Goal: Information Seeking & Learning: Understand process/instructions

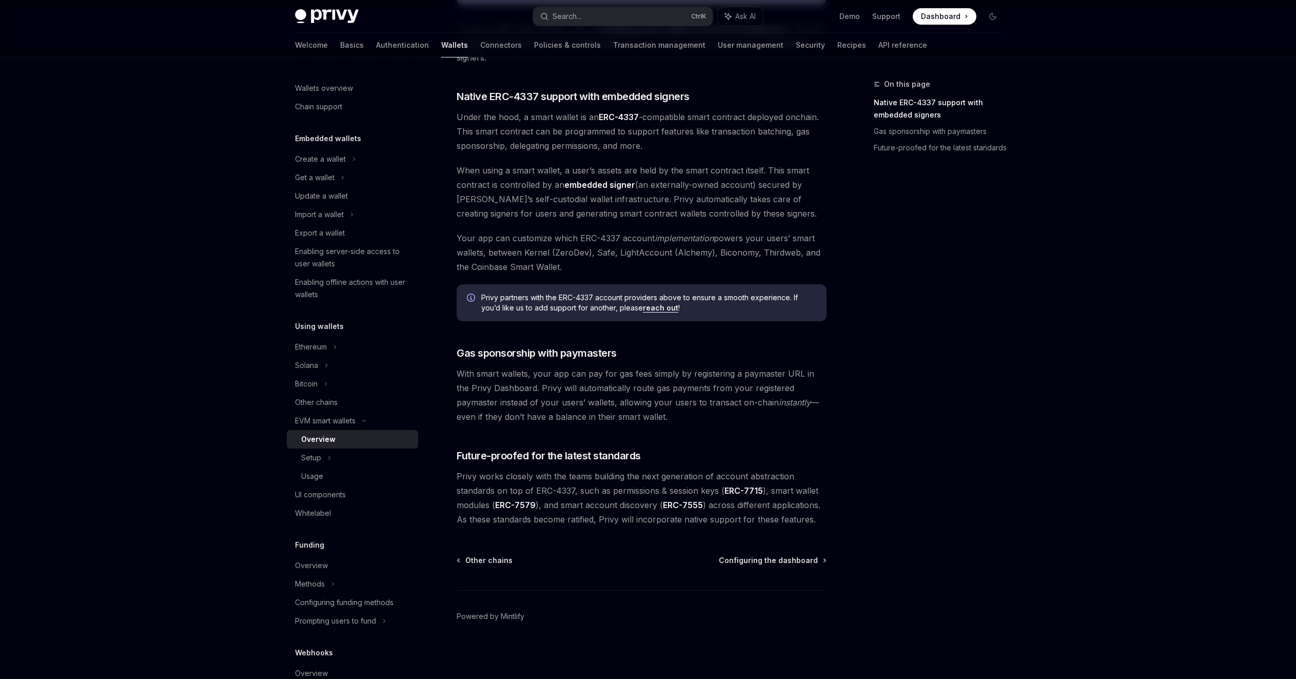
scroll to position [845, 0]
click at [818, 555] on span "Configuring the dashboard" at bounding box center [768, 560] width 99 height 10
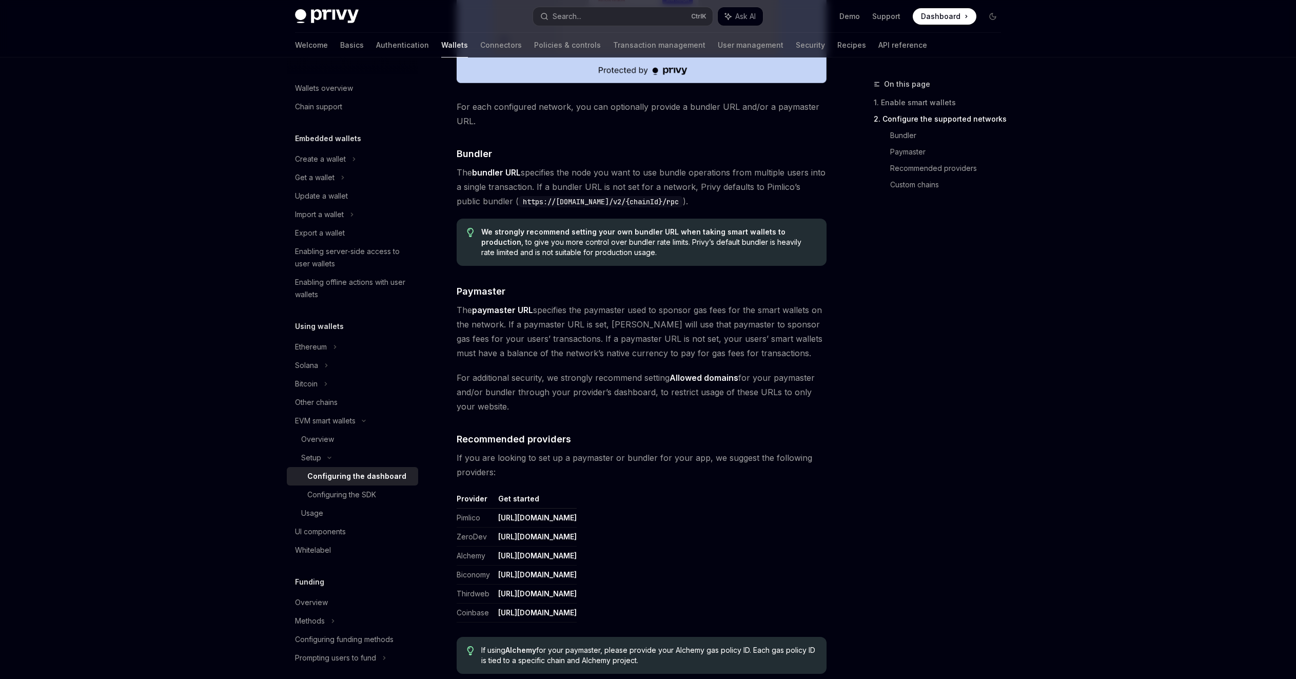
scroll to position [845, 0]
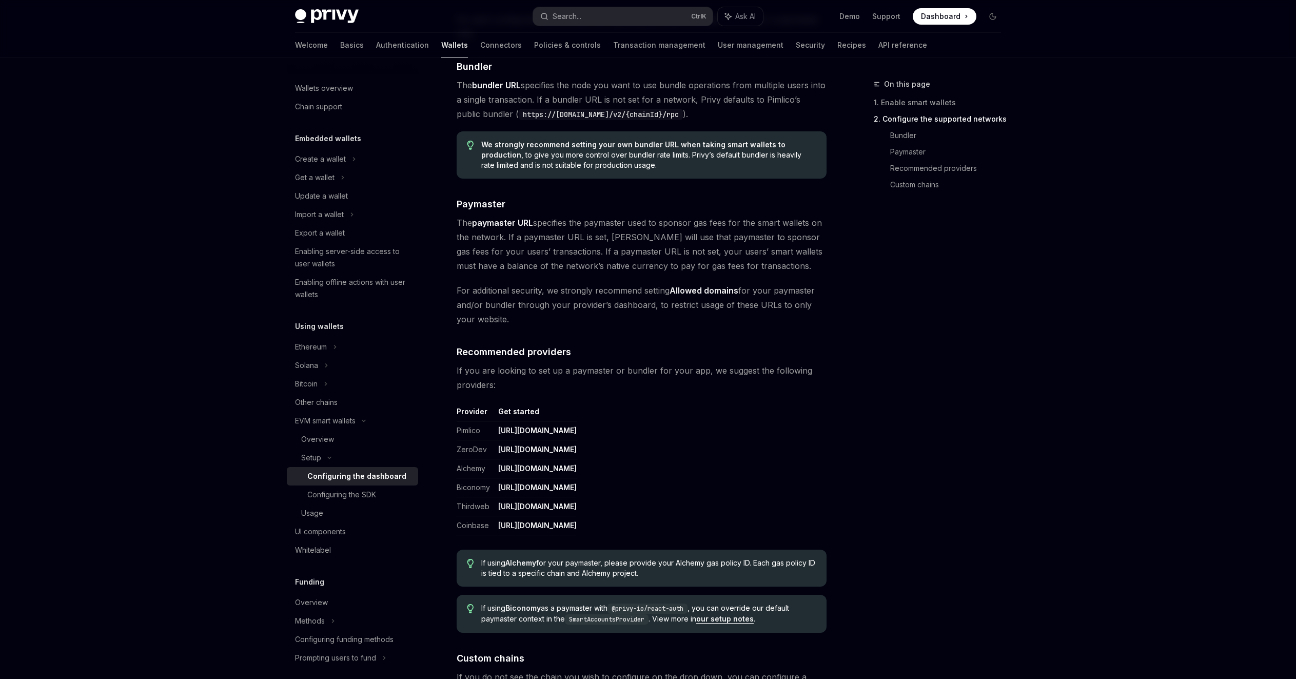
click at [1001, 193] on link "Custom chains" at bounding box center [949, 184] width 119 height 16
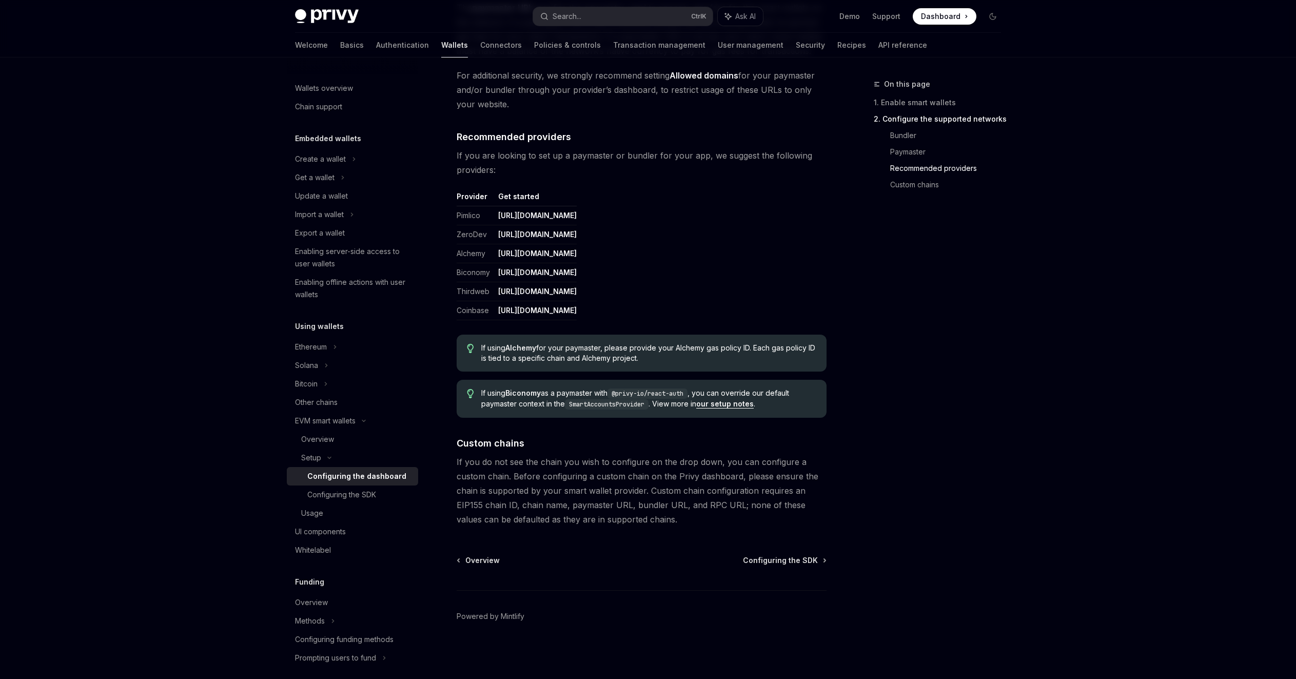
scroll to position [1594, 0]
click at [818, 555] on span "Configuring the SDK" at bounding box center [780, 560] width 75 height 10
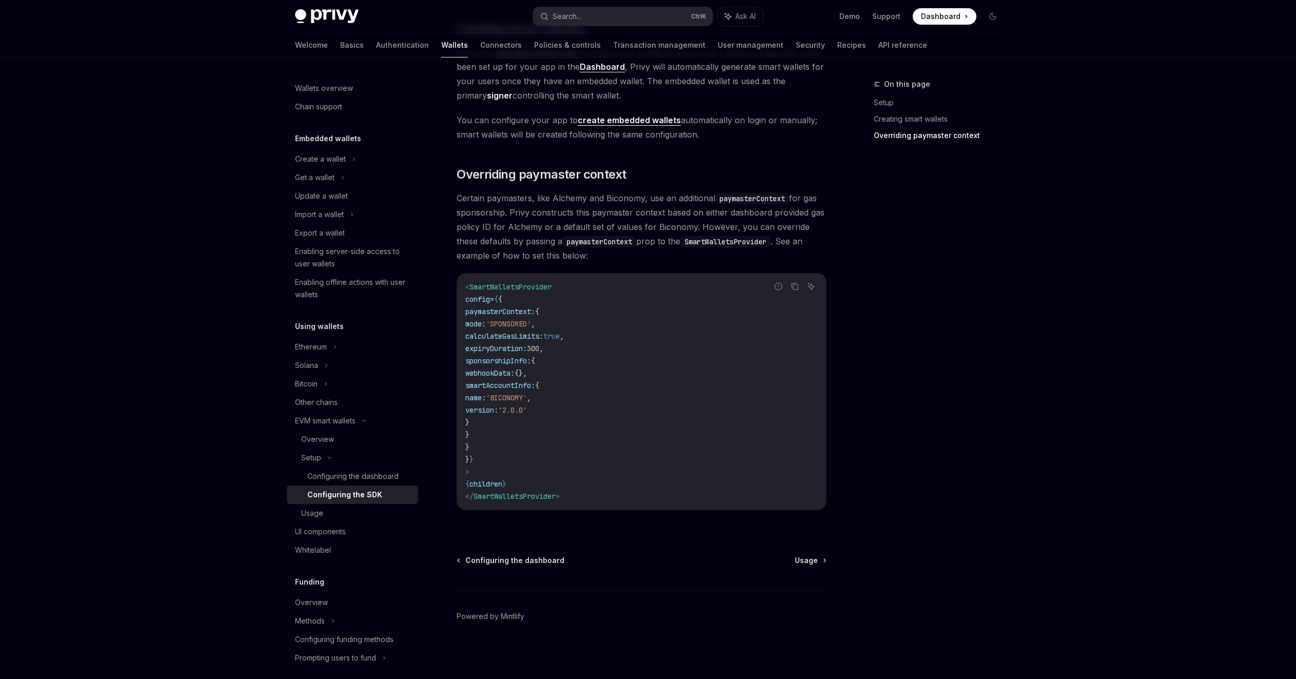
scroll to position [988, 0]
click at [818, 555] on span "Usage" at bounding box center [806, 560] width 23 height 10
type textarea "*"
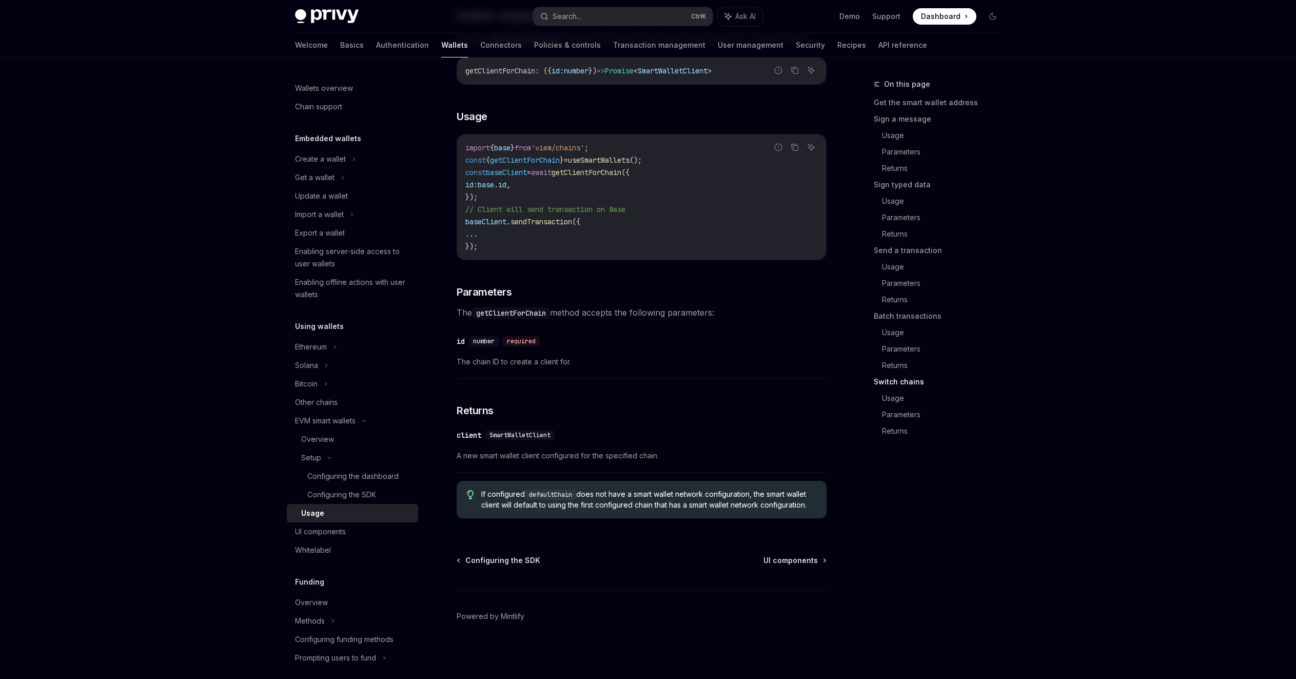
scroll to position [3619, 0]
